Goal: Task Accomplishment & Management: Use online tool/utility

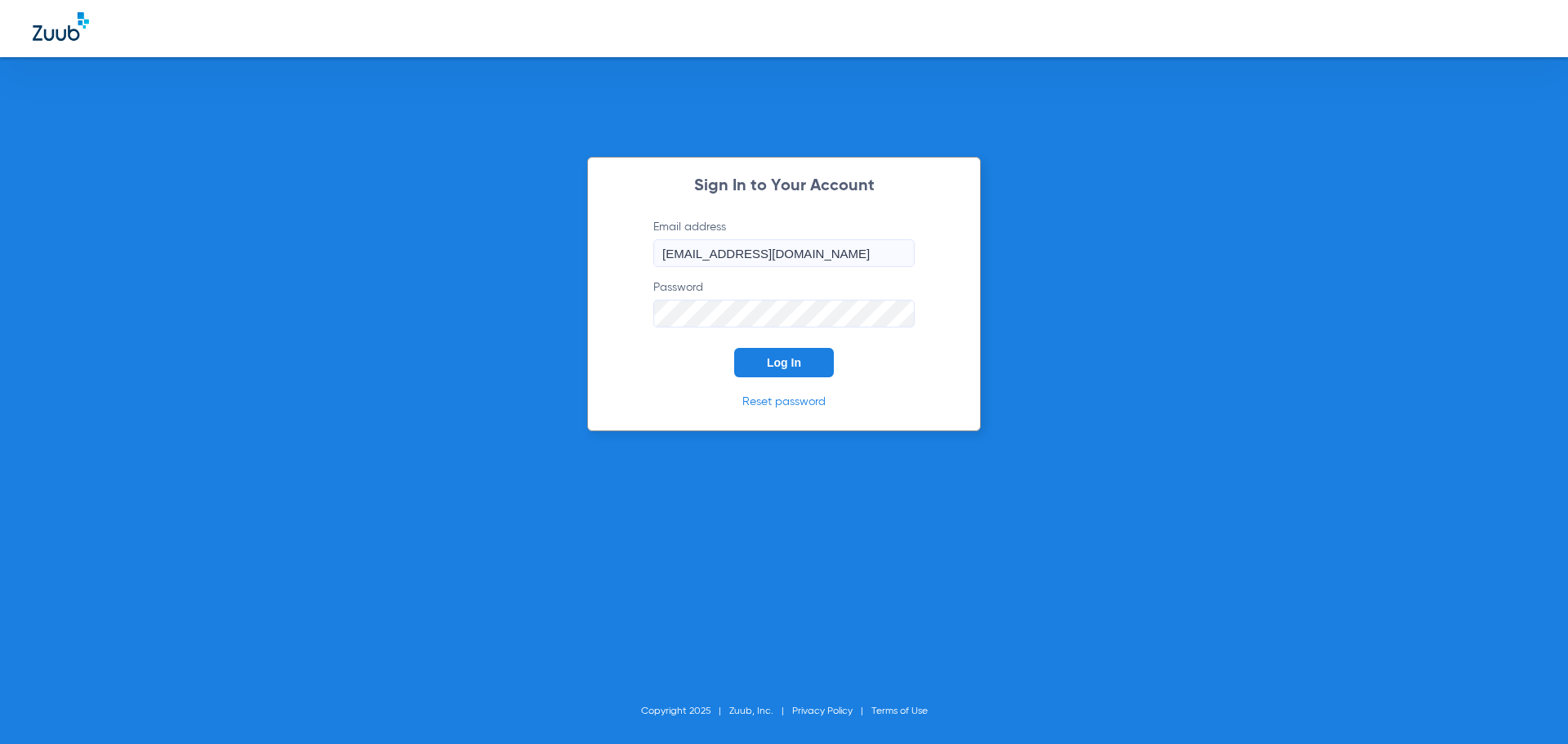
click at [765, 364] on button "Log In" at bounding box center [784, 363] width 99 height 29
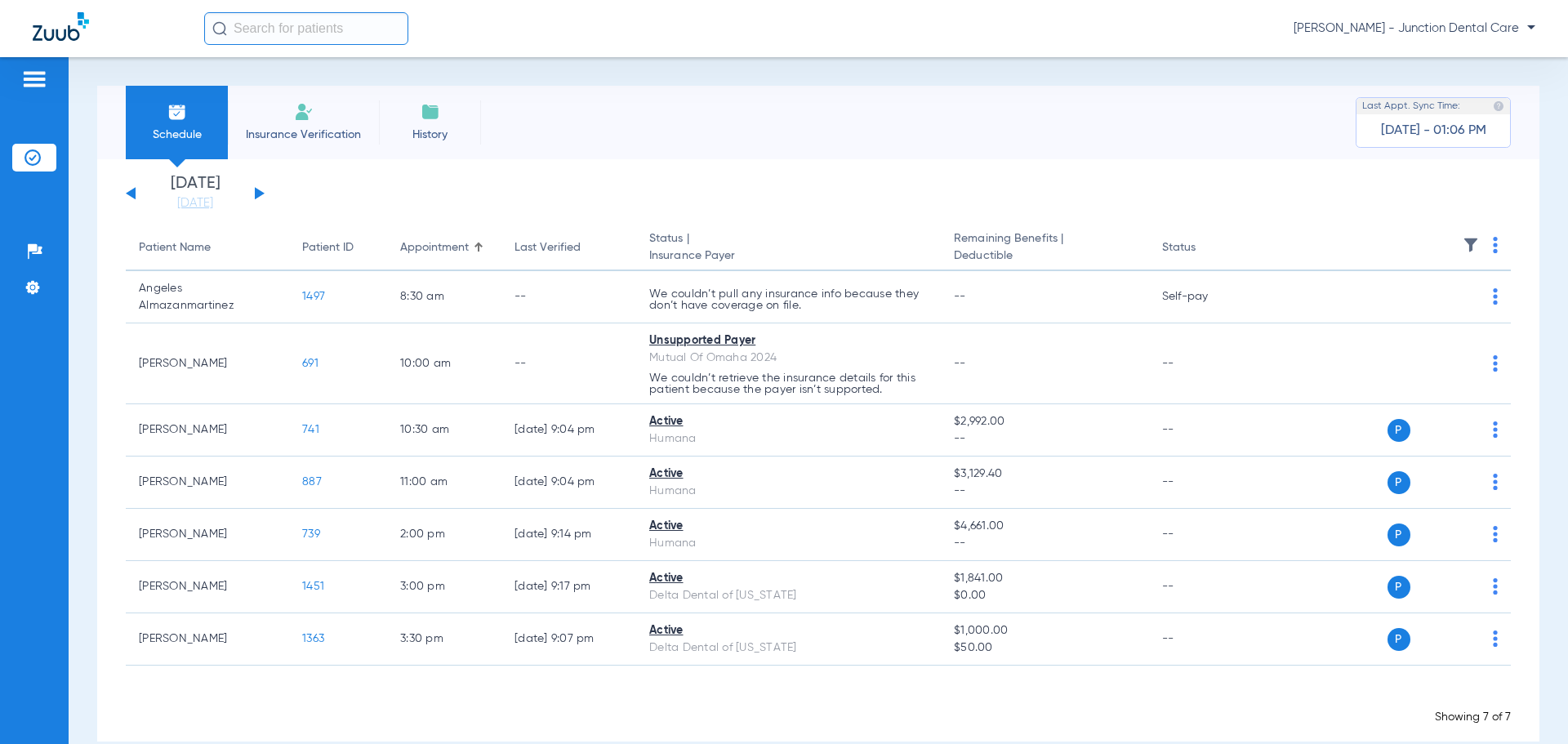
click at [705, 188] on app-single-date-navigator "[DATE] [DATE] [DATE] [DATE] [DATE] [DATE] [DATE] [DATE] [DATE] [DATE] [DATE] [D…" at bounding box center [818, 193] width 1385 height 36
click at [299, 133] on span "Insurance Verification" at bounding box center [304, 134] width 127 height 16
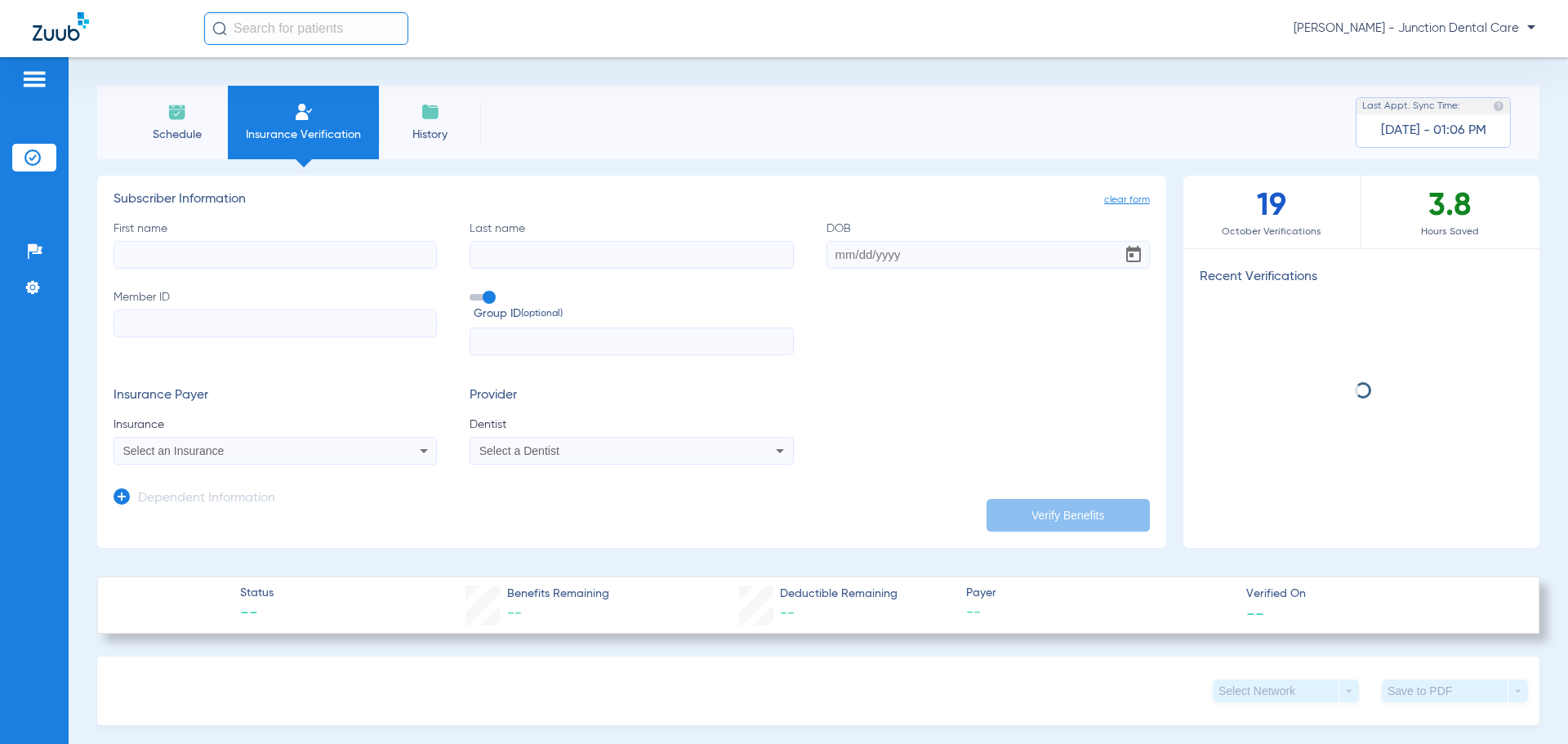
click at [182, 121] on li "Schedule" at bounding box center [176, 122] width 102 height 74
